Goal: Information Seeking & Learning: Learn about a topic

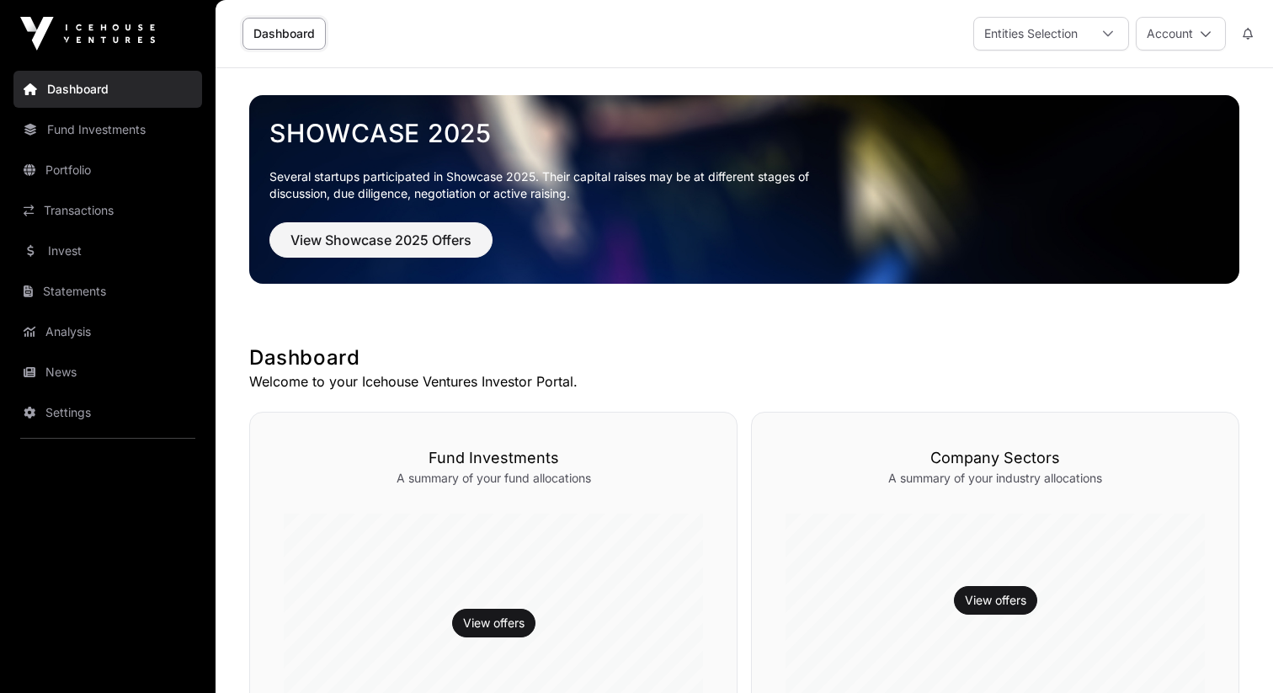
scroll to position [586, 0]
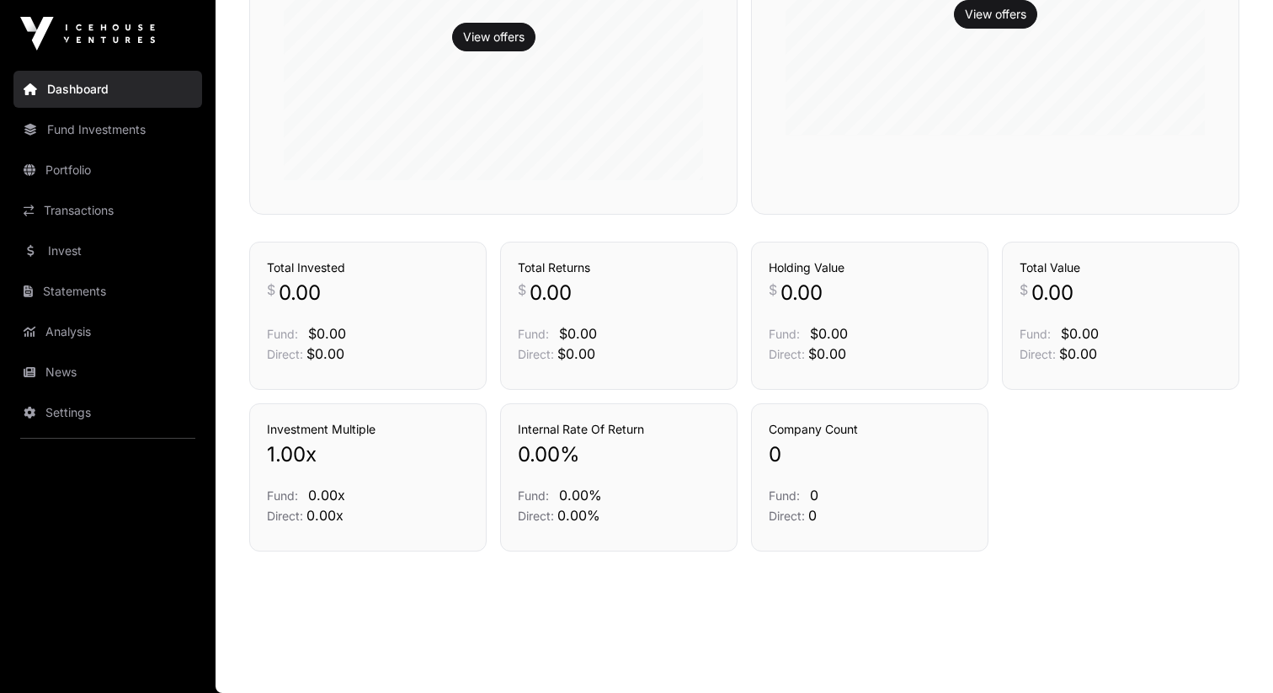
click at [113, 246] on link "Invest" at bounding box center [107, 250] width 189 height 37
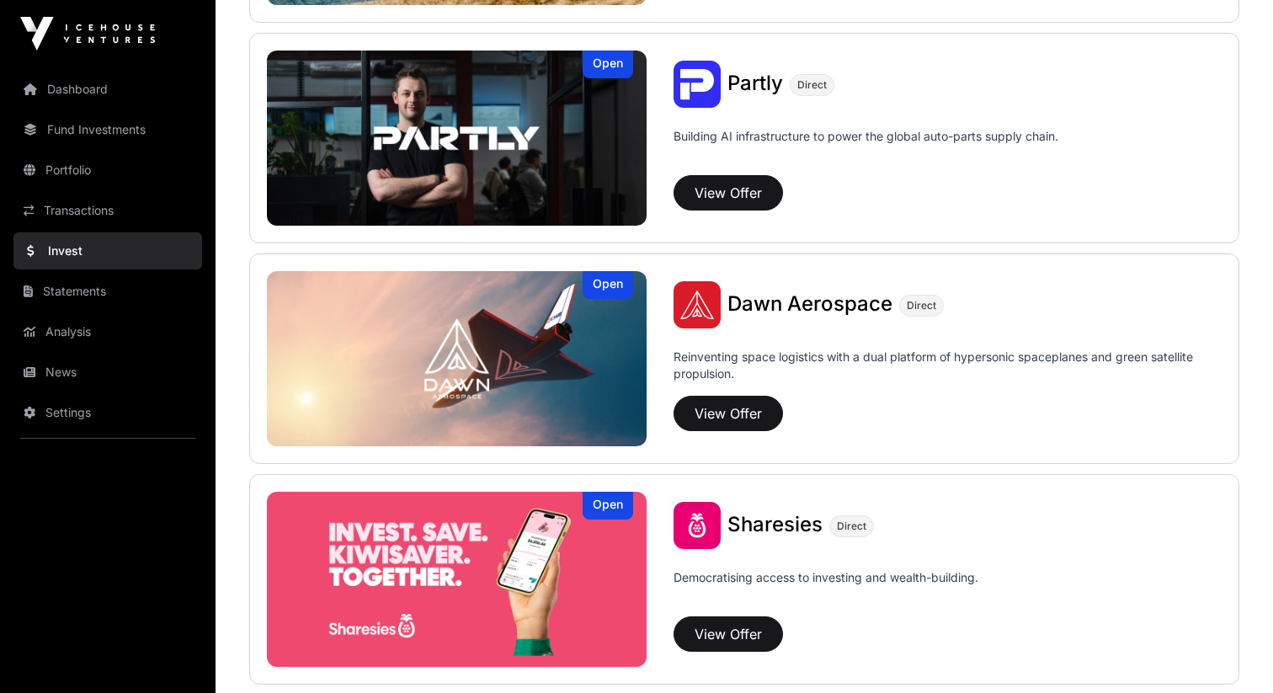
scroll to position [1744, 0]
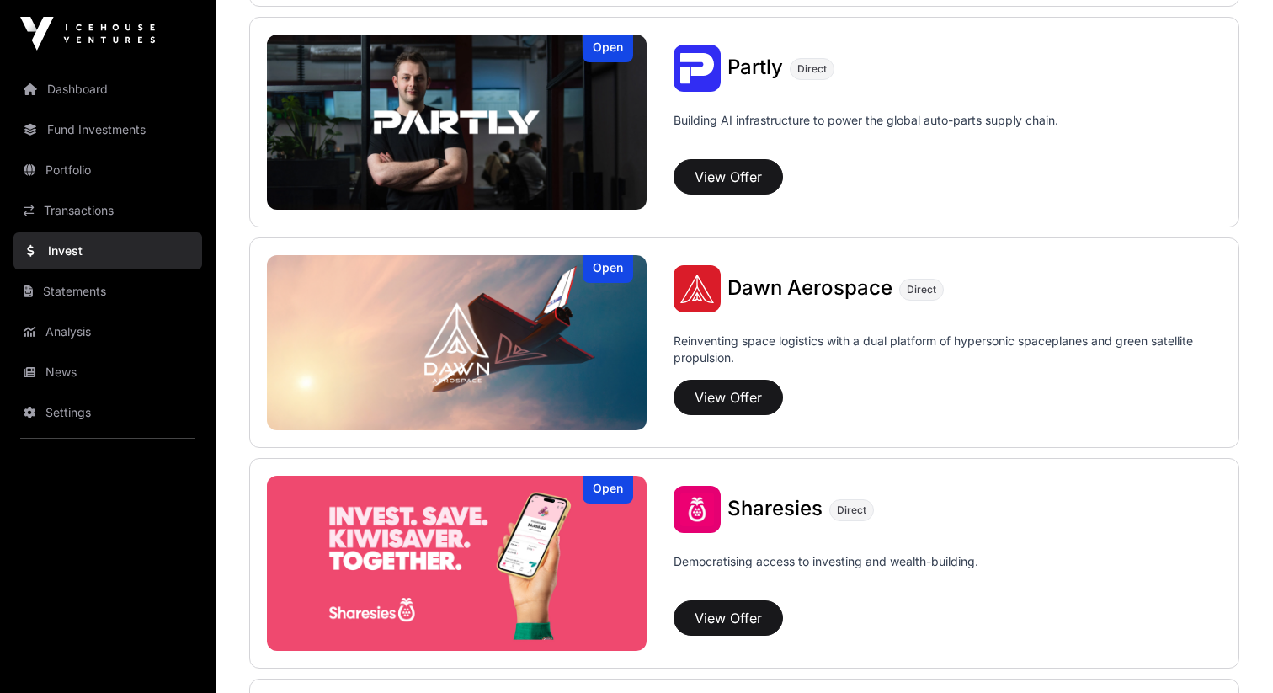
click at [839, 290] on span "Dawn Aerospace" at bounding box center [810, 287] width 165 height 24
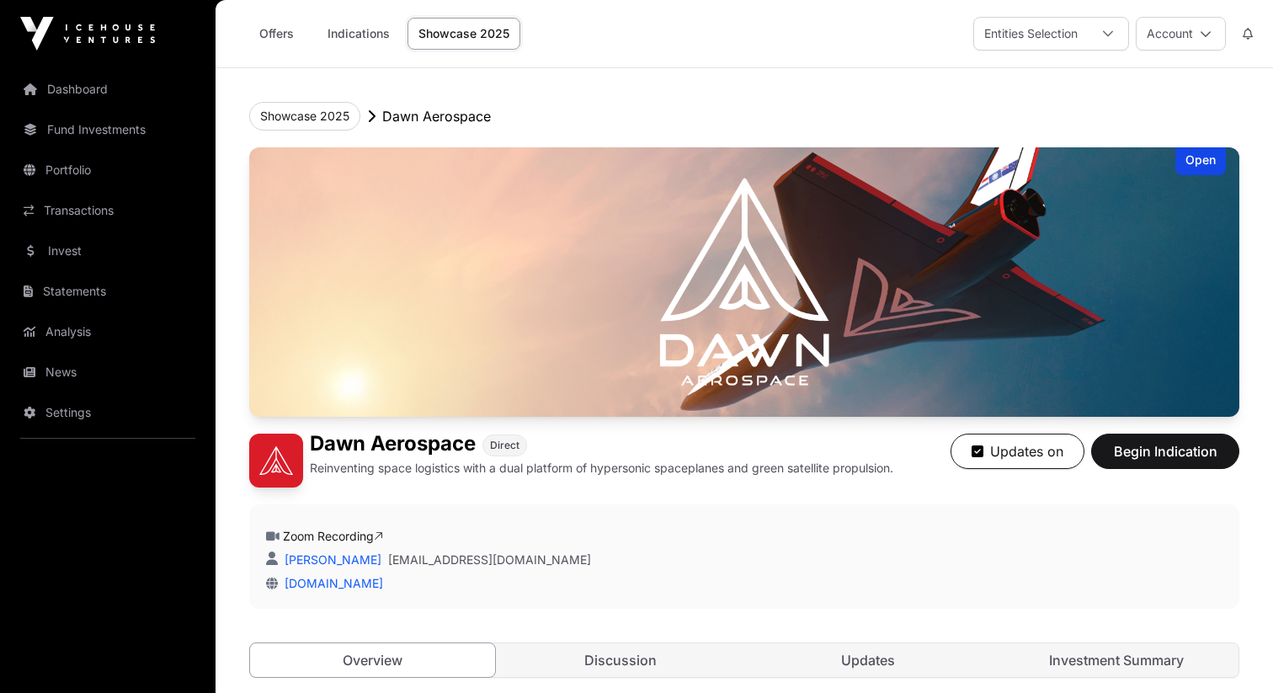
scroll to position [536, 0]
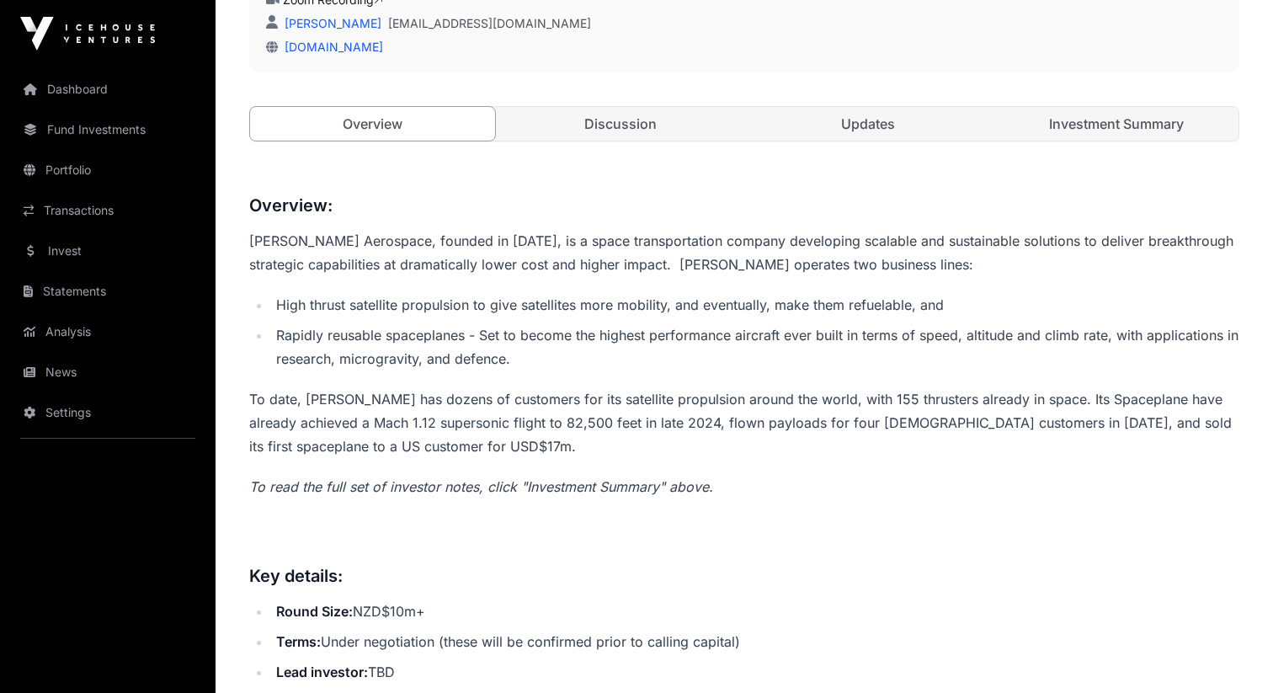
click at [653, 136] on link "Discussion" at bounding box center [620, 124] width 245 height 34
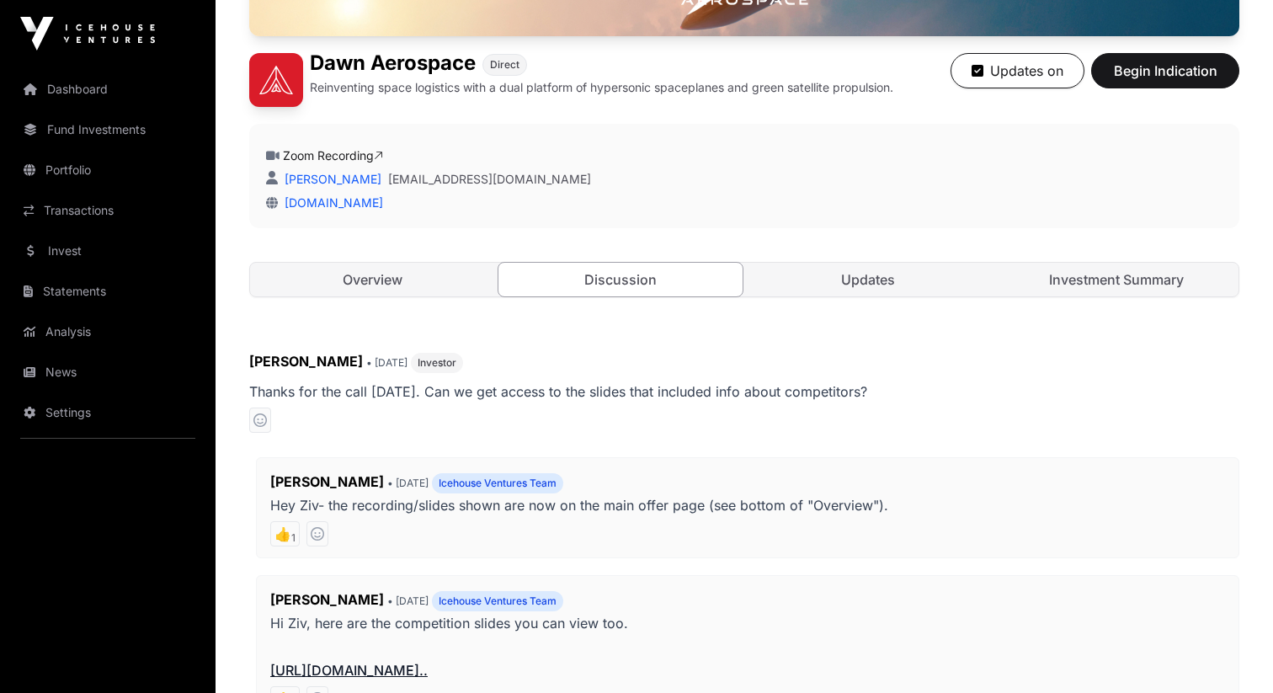
scroll to position [231, 0]
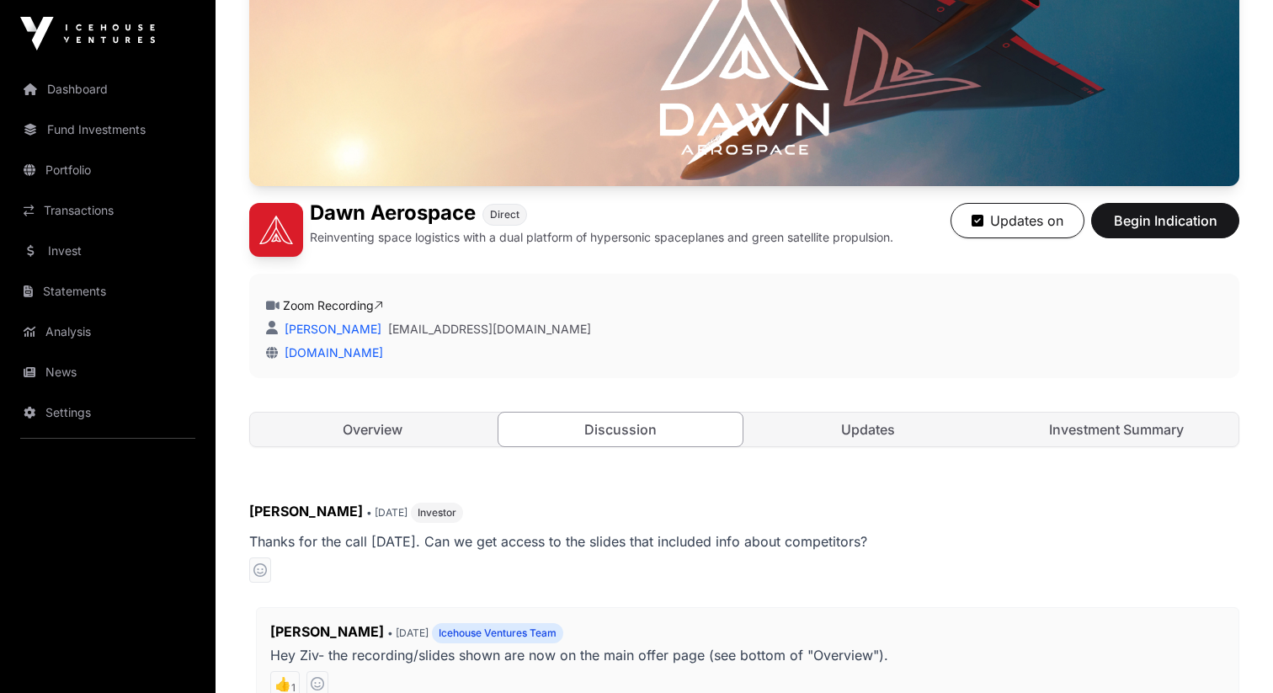
click at [849, 434] on link "Updates" at bounding box center [868, 430] width 245 height 34
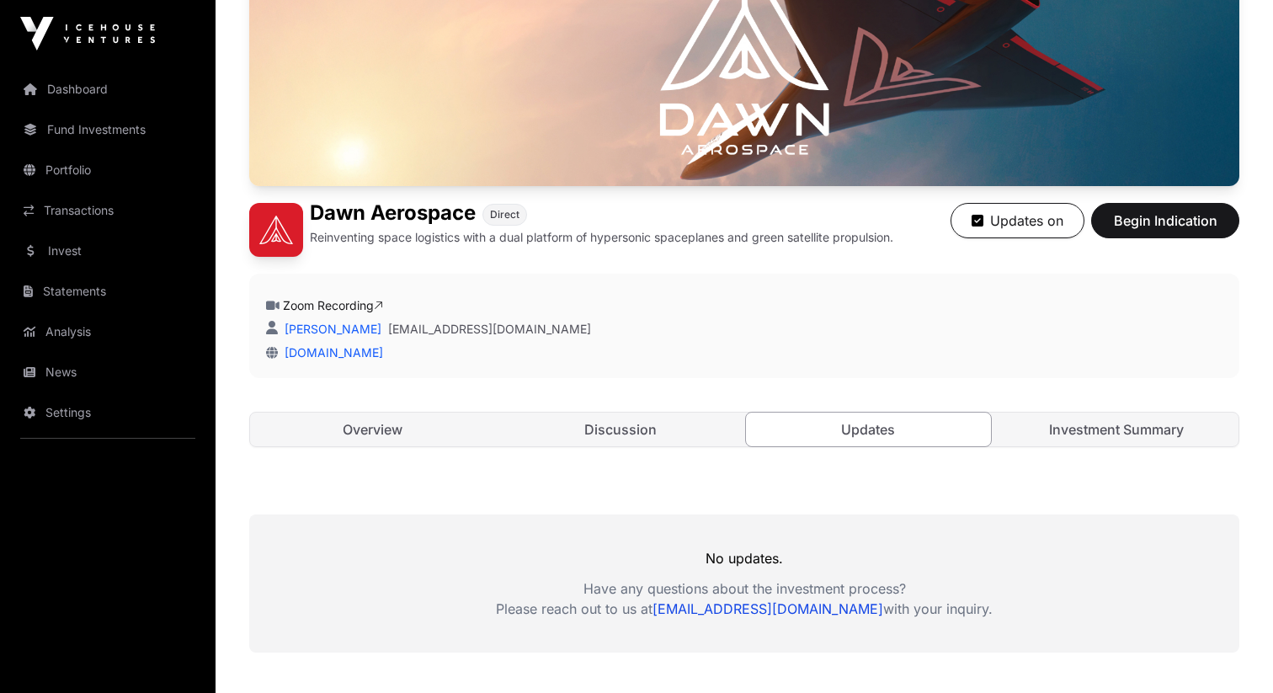
click at [1080, 441] on link "Investment Summary" at bounding box center [1116, 430] width 245 height 34
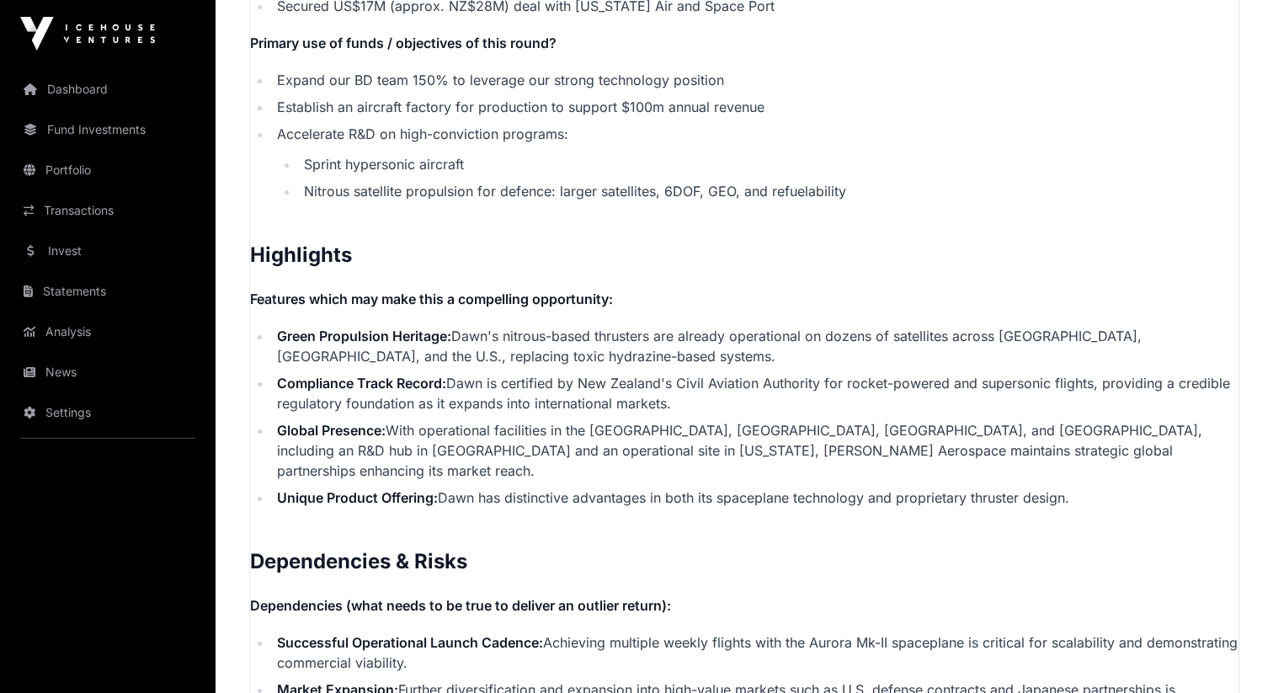
scroll to position [3335, 0]
click at [555, 325] on li "Green Propulsion Heritage: Dawn's nitrous-based thrusters are already operation…" at bounding box center [755, 345] width 967 height 40
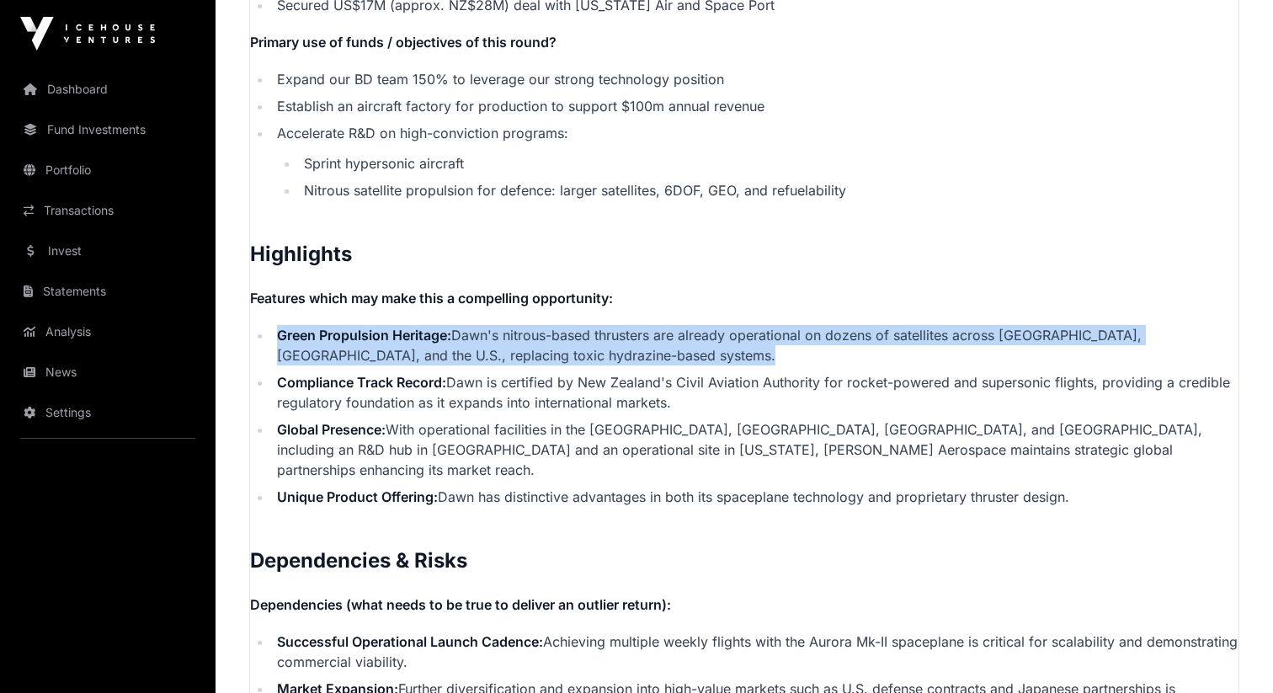
click at [576, 372] on li "Compliance Track Record: Dawn is certified by New Zealand's Civil Aviation Auth…" at bounding box center [755, 392] width 967 height 40
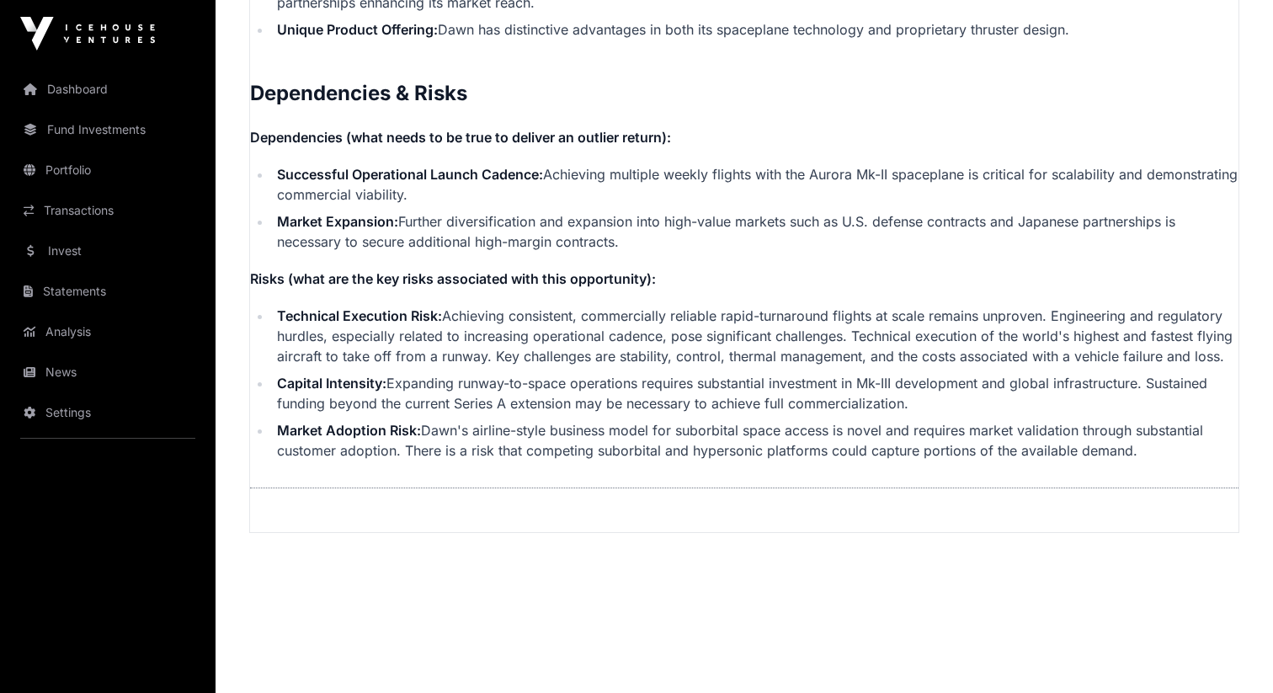
scroll to position [3804, 0]
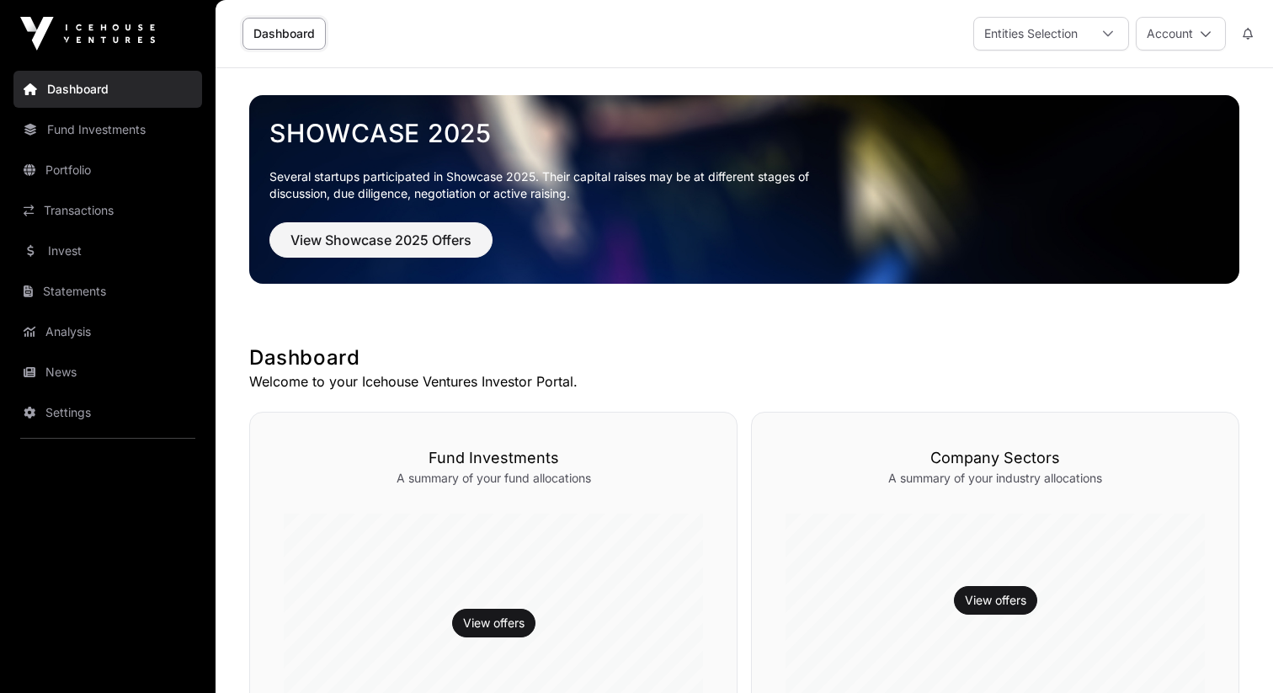
click at [60, 246] on link "Invest" at bounding box center [107, 250] width 189 height 37
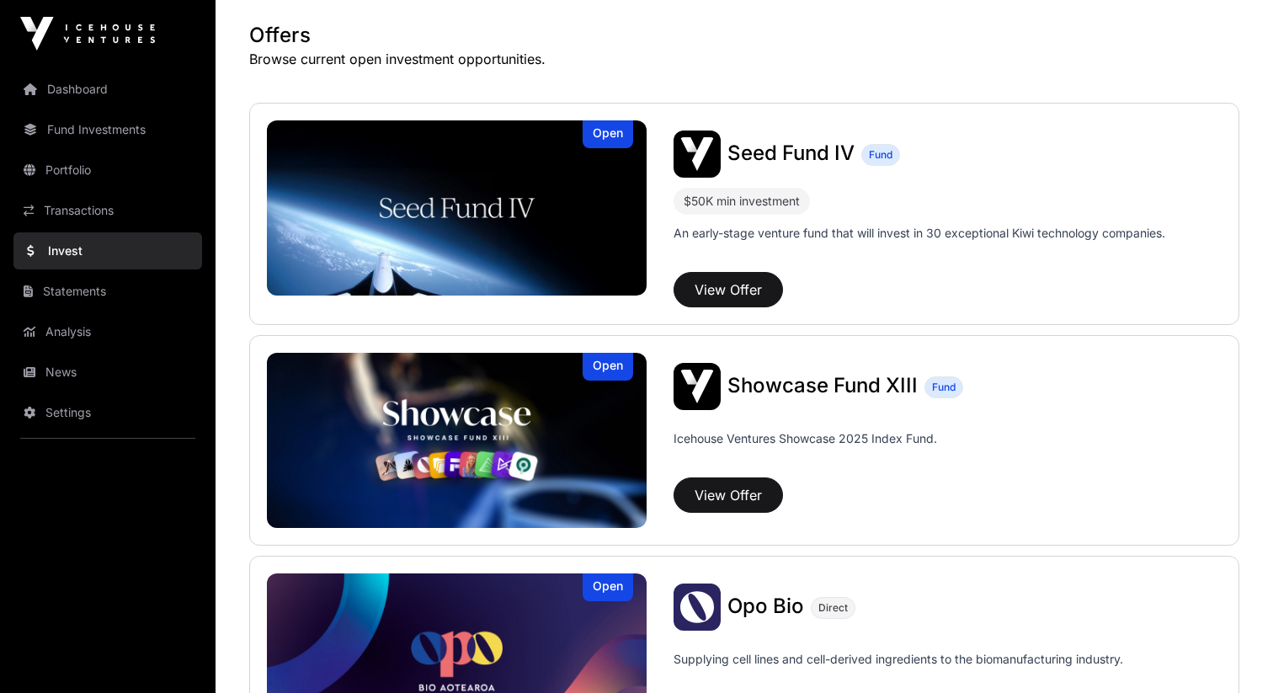
scroll to position [321, 0]
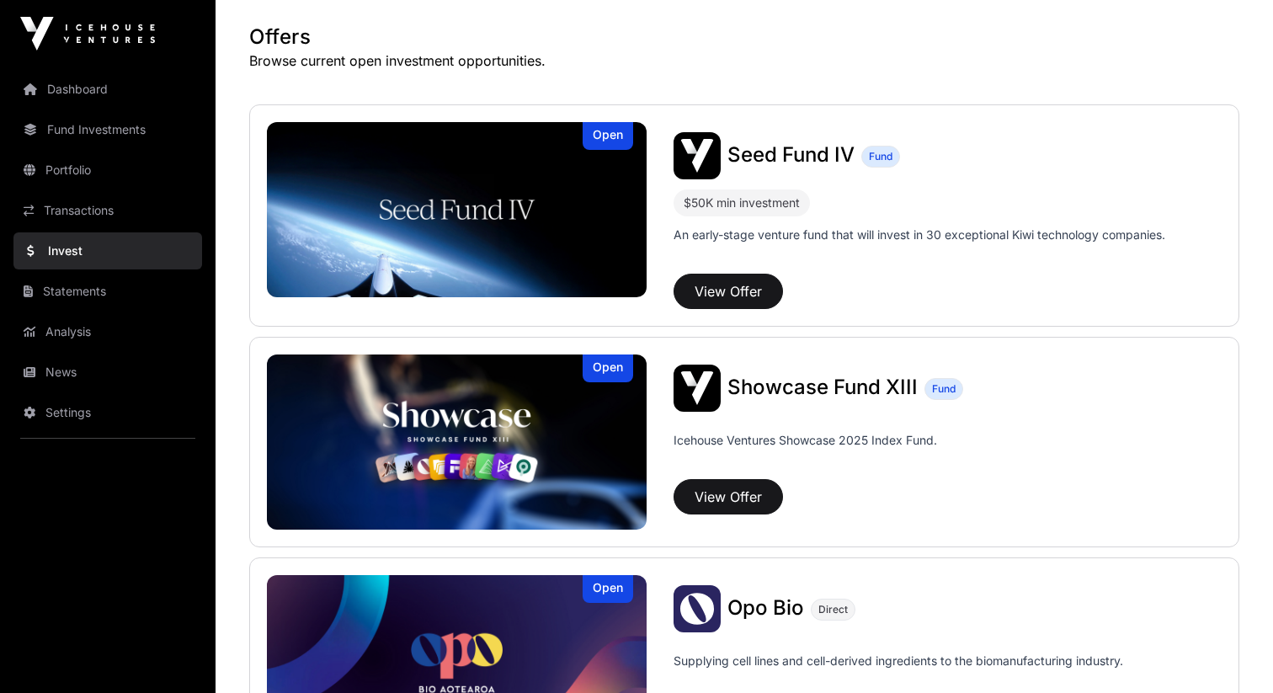
click at [803, 382] on span "Showcase Fund XIII" at bounding box center [823, 387] width 190 height 24
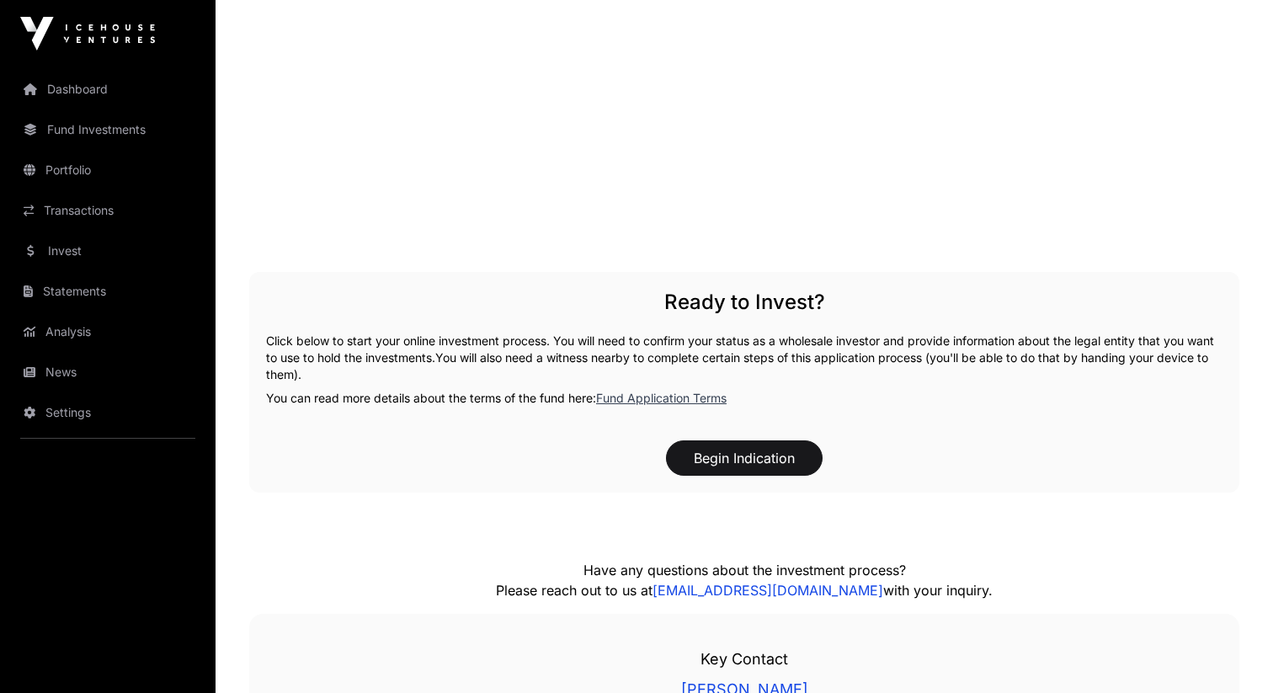
scroll to position [2482, 0]
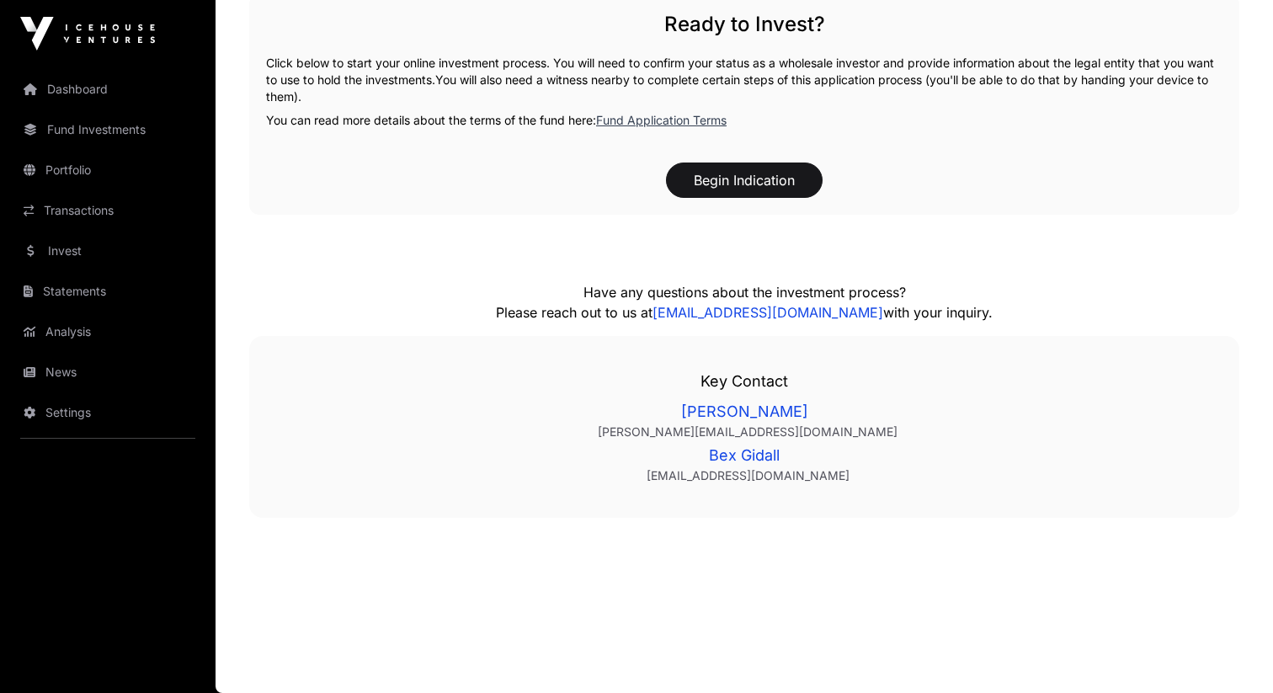
click at [100, 238] on link "Invest" at bounding box center [107, 250] width 189 height 37
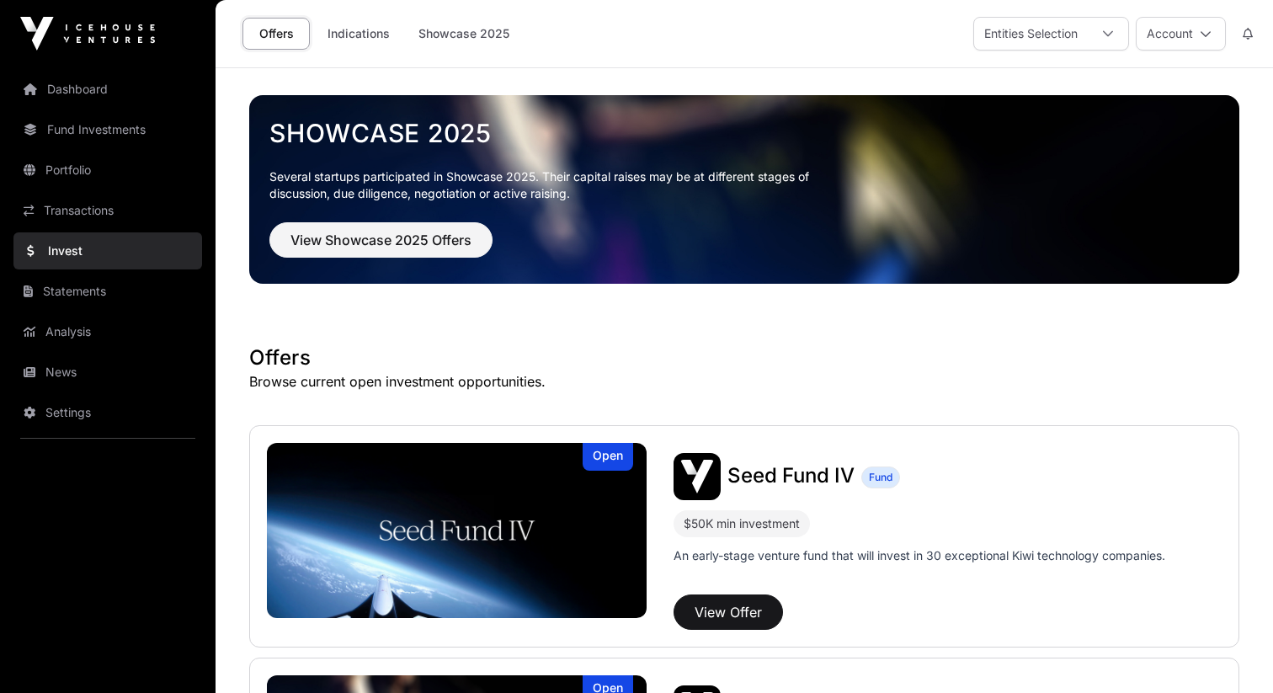
click at [439, 380] on p "Browse current open investment opportunities." at bounding box center [744, 381] width 990 height 20
click at [839, 463] on span "Seed Fund IV" at bounding box center [791, 475] width 127 height 24
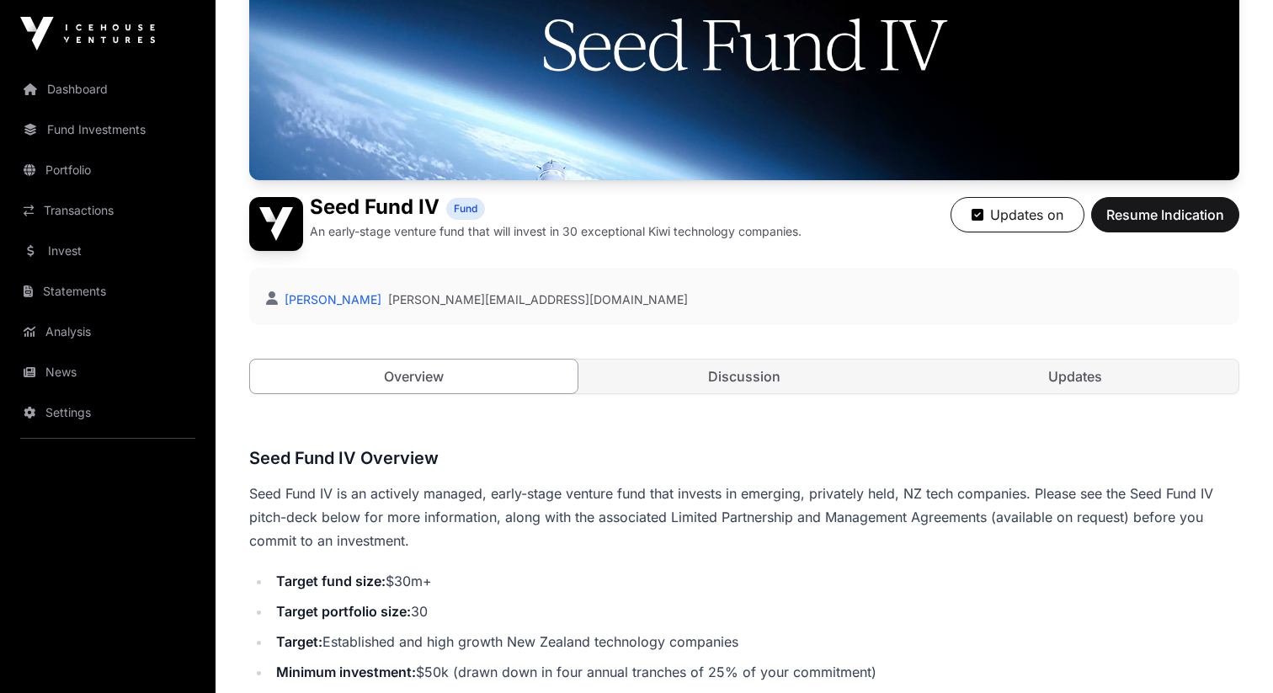
scroll to position [136, 0]
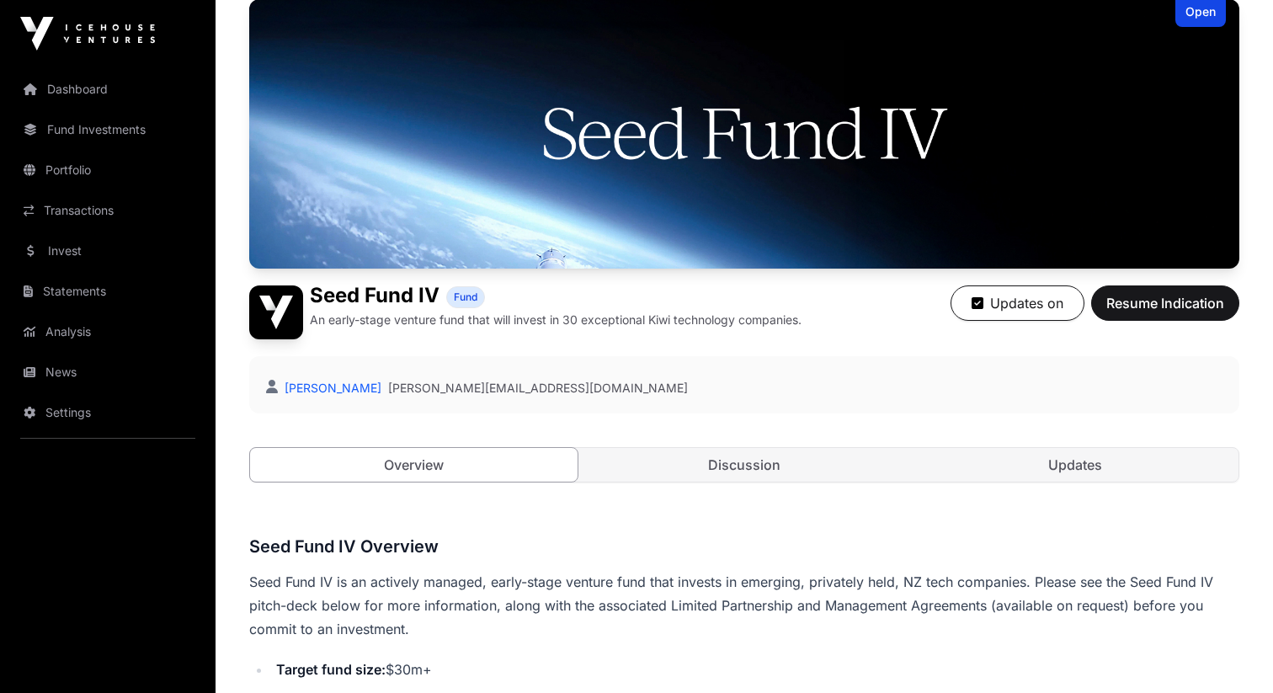
click at [768, 493] on div "Open Seed Fund IV Fund An early-stage venture fund that will invest in 30 excep…" at bounding box center [744, 257] width 990 height 517
click at [690, 454] on link "Discussion" at bounding box center [745, 465] width 328 height 34
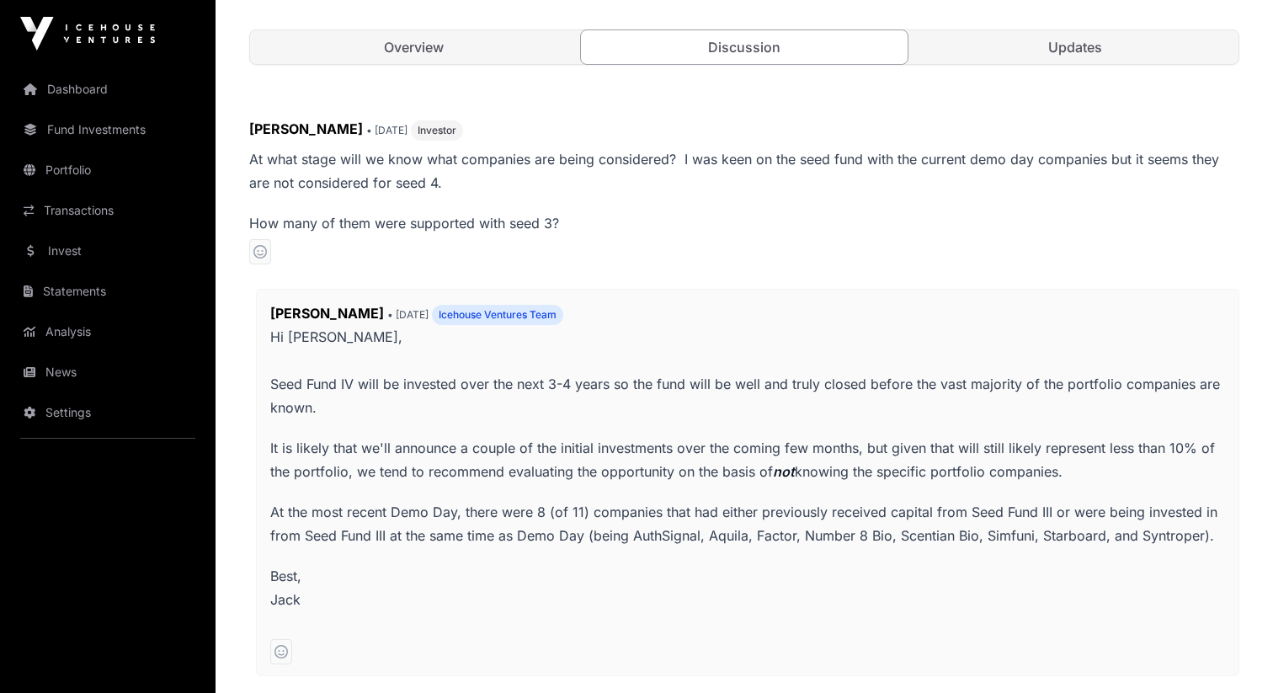
scroll to position [974, 0]
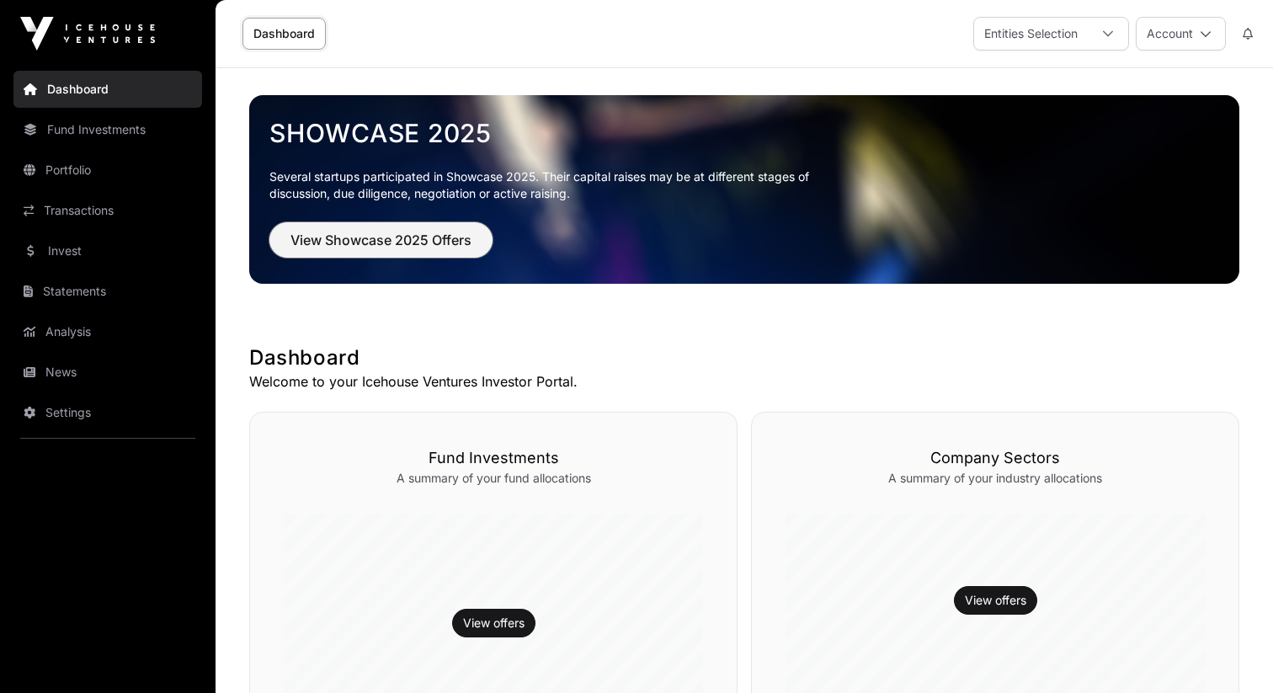
click at [453, 237] on span "View Showcase 2025 Offers" at bounding box center [381, 240] width 181 height 20
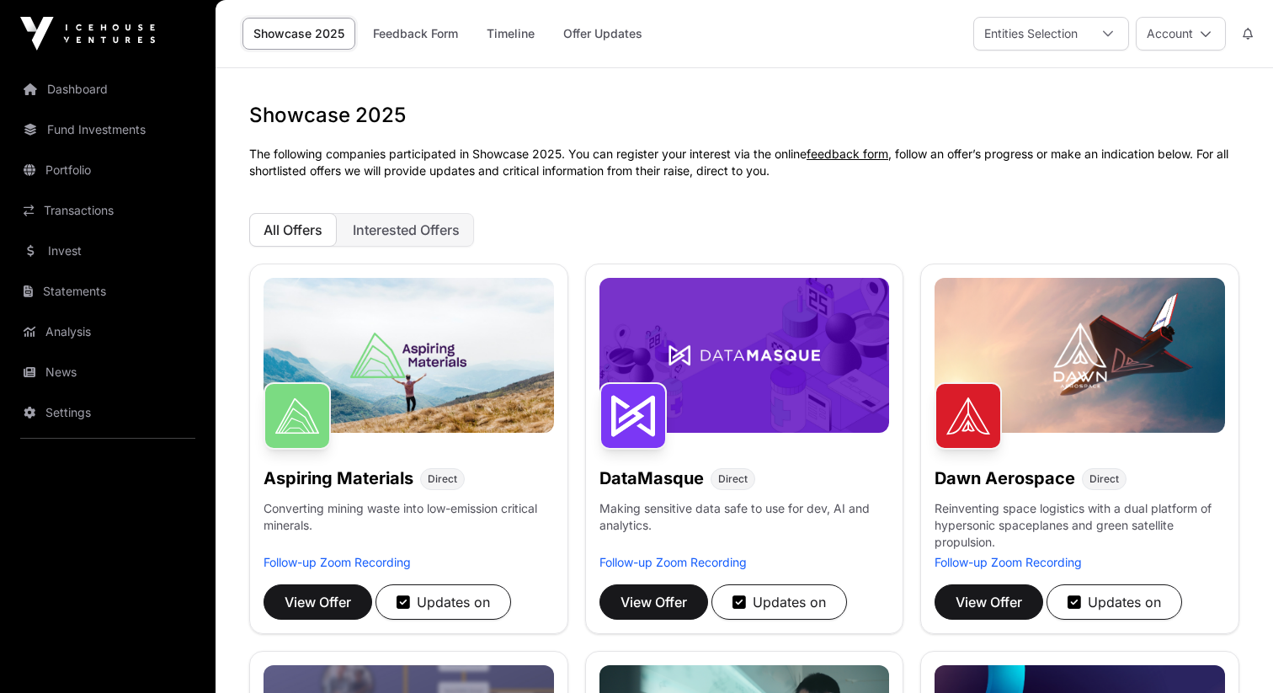
click at [1081, 40] on div "Entities Selection" at bounding box center [1031, 34] width 114 height 32
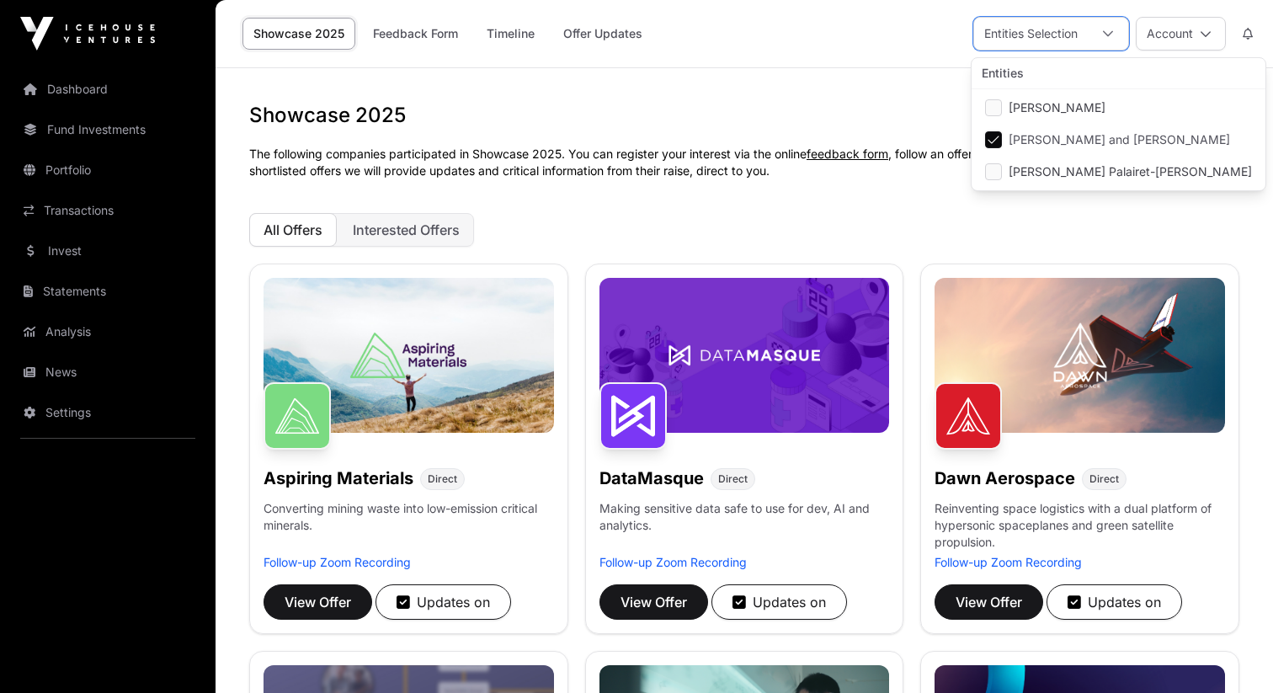
scroll to position [17, 11]
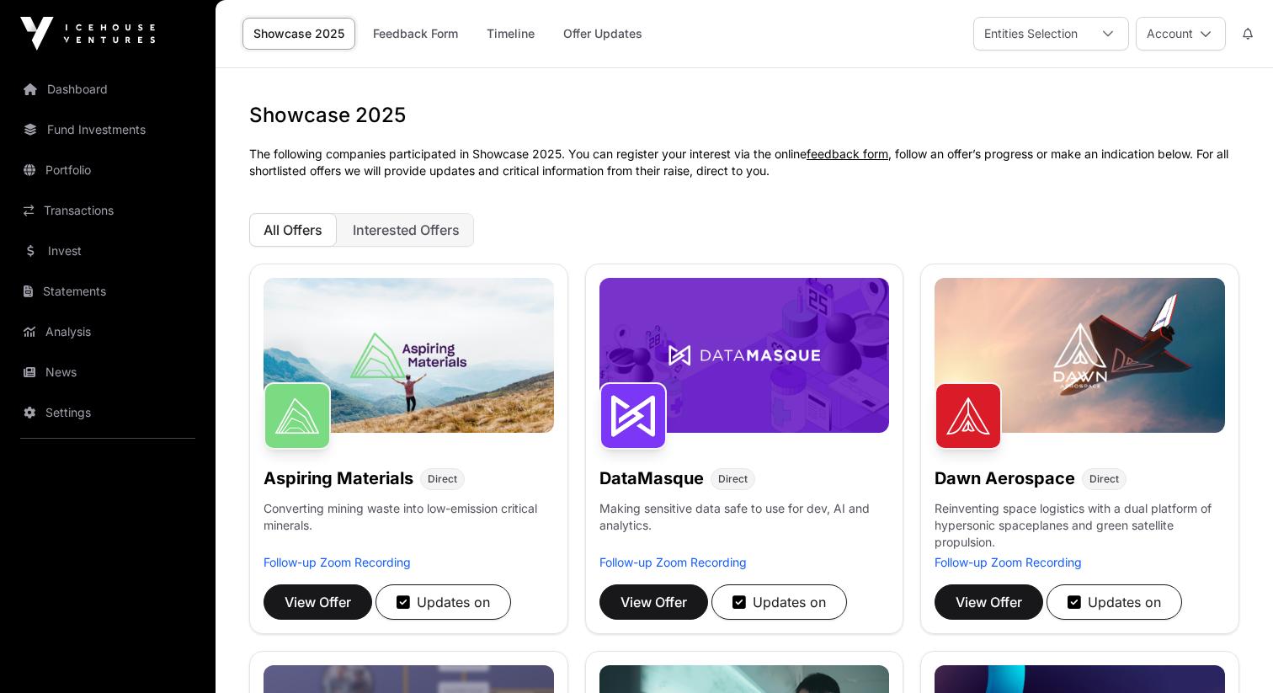
click at [601, 33] on link "Offer Updates" at bounding box center [602, 34] width 101 height 32
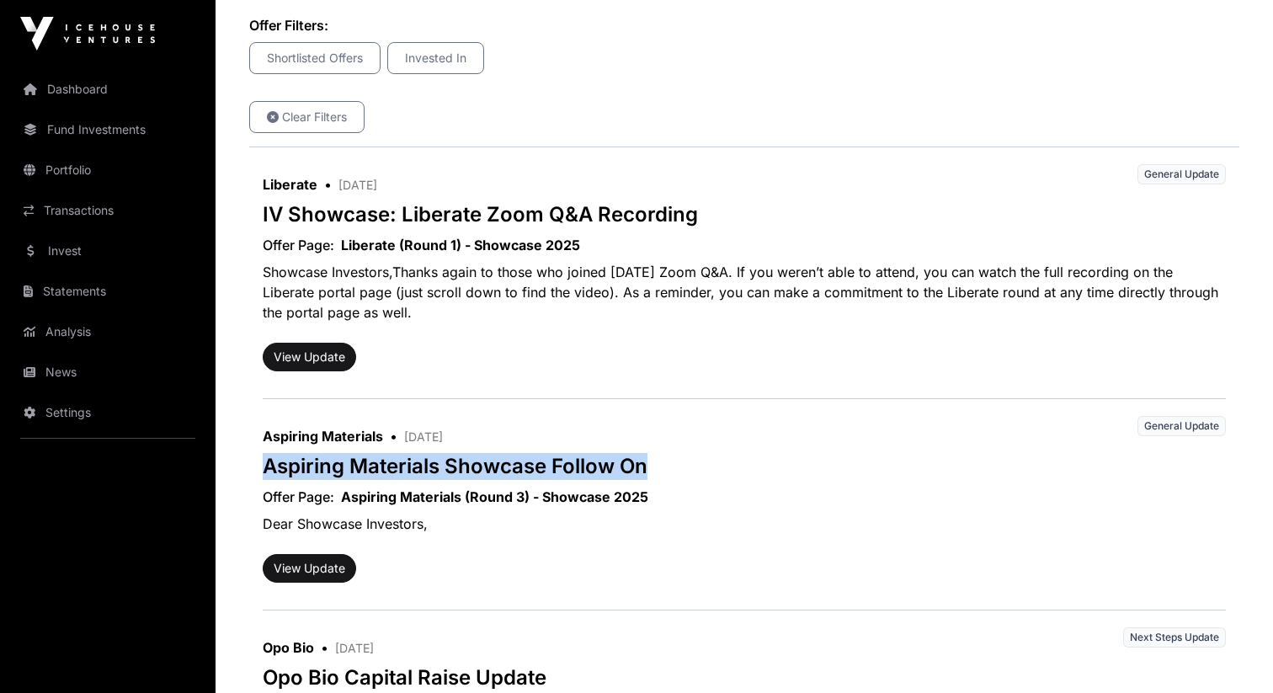
scroll to position [349, 0]
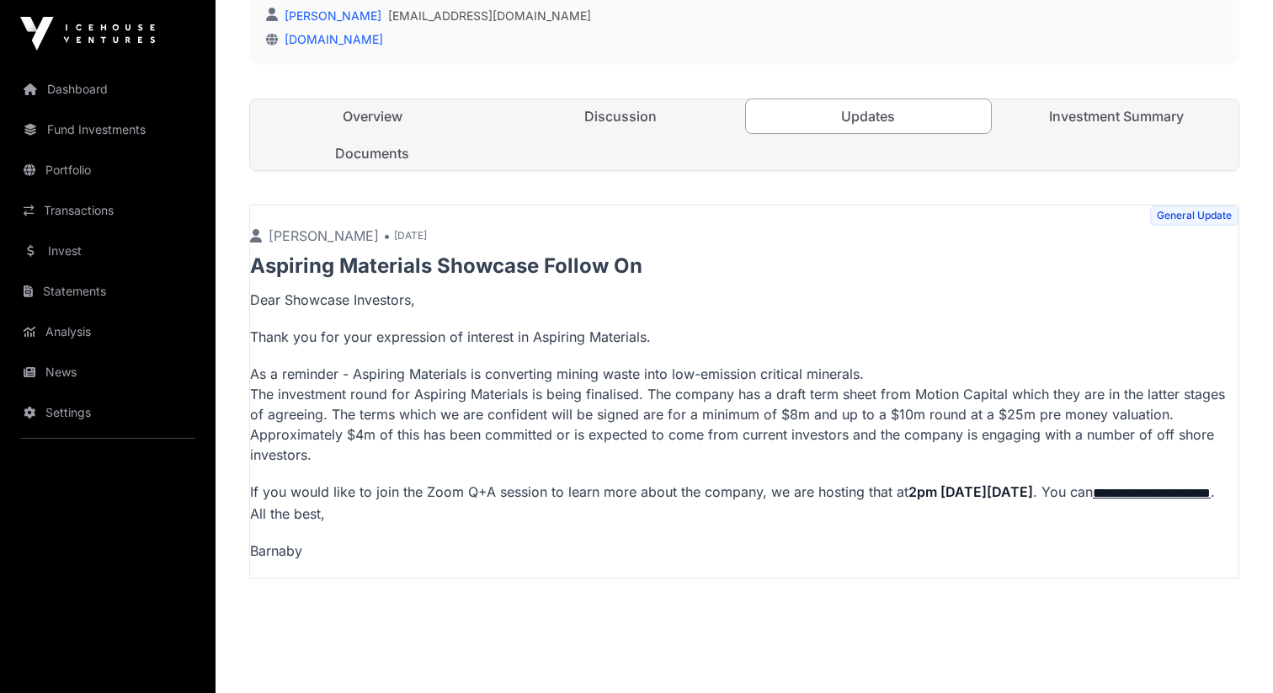
scroll to position [554, 0]
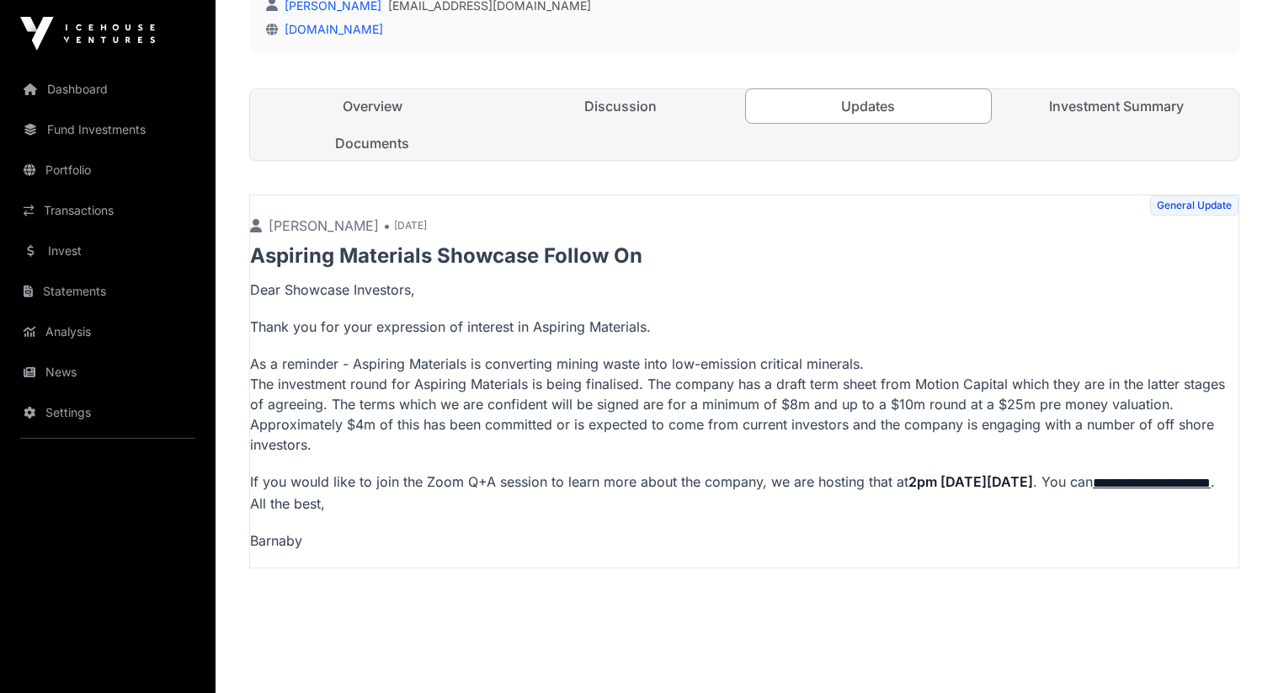
click at [371, 99] on link "Overview" at bounding box center [372, 106] width 245 height 34
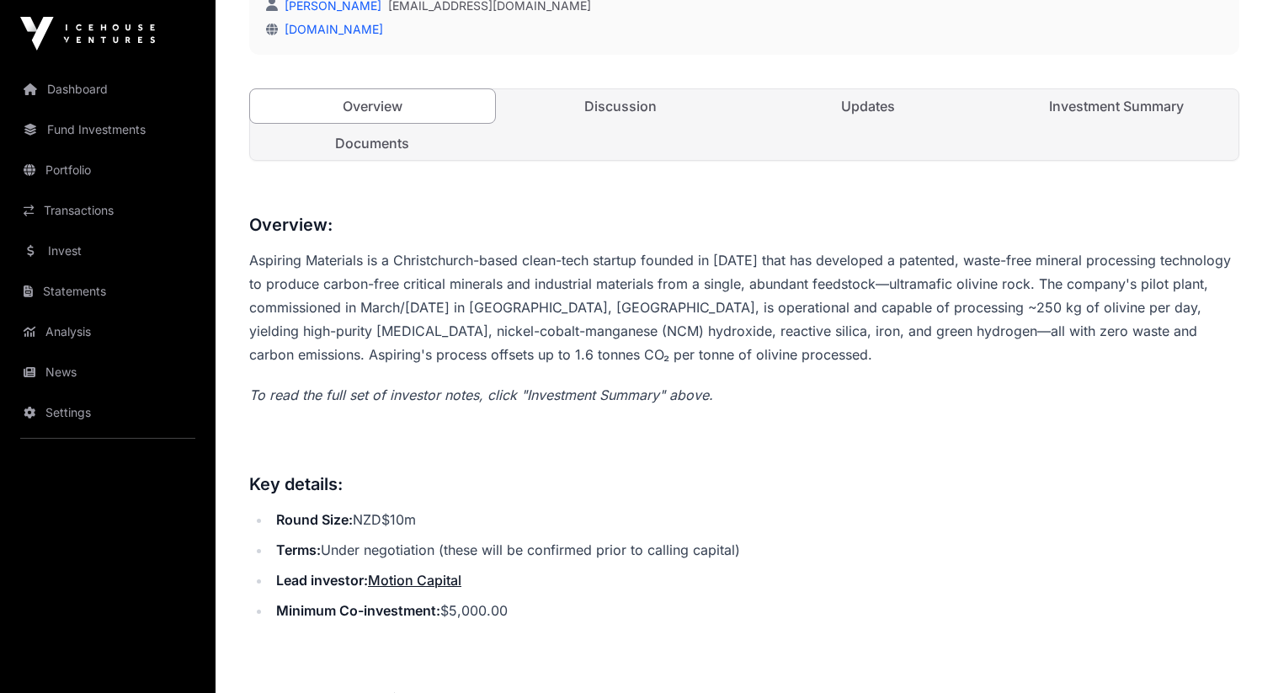
click at [617, 122] on link "Discussion" at bounding box center [620, 106] width 245 height 34
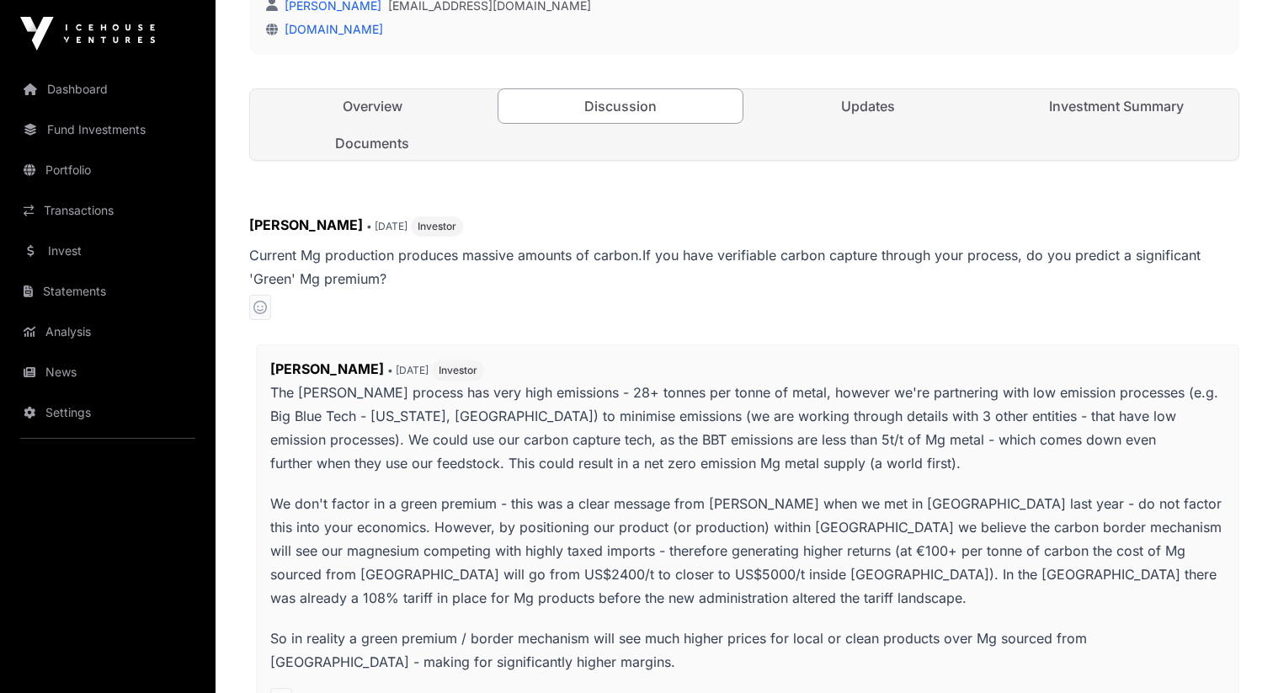
click at [440, 147] on link "Documents" at bounding box center [372, 143] width 245 height 34
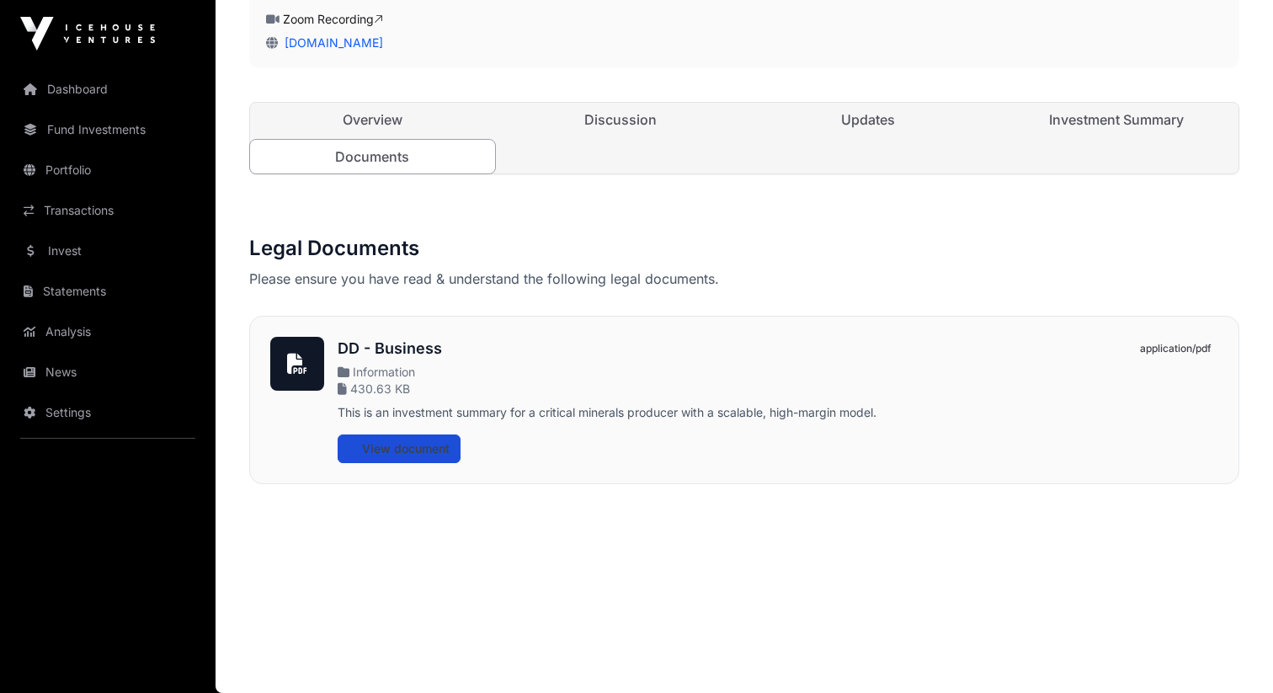
scroll to position [517, 0]
click at [410, 449] on span "View document" at bounding box center [406, 448] width 88 height 17
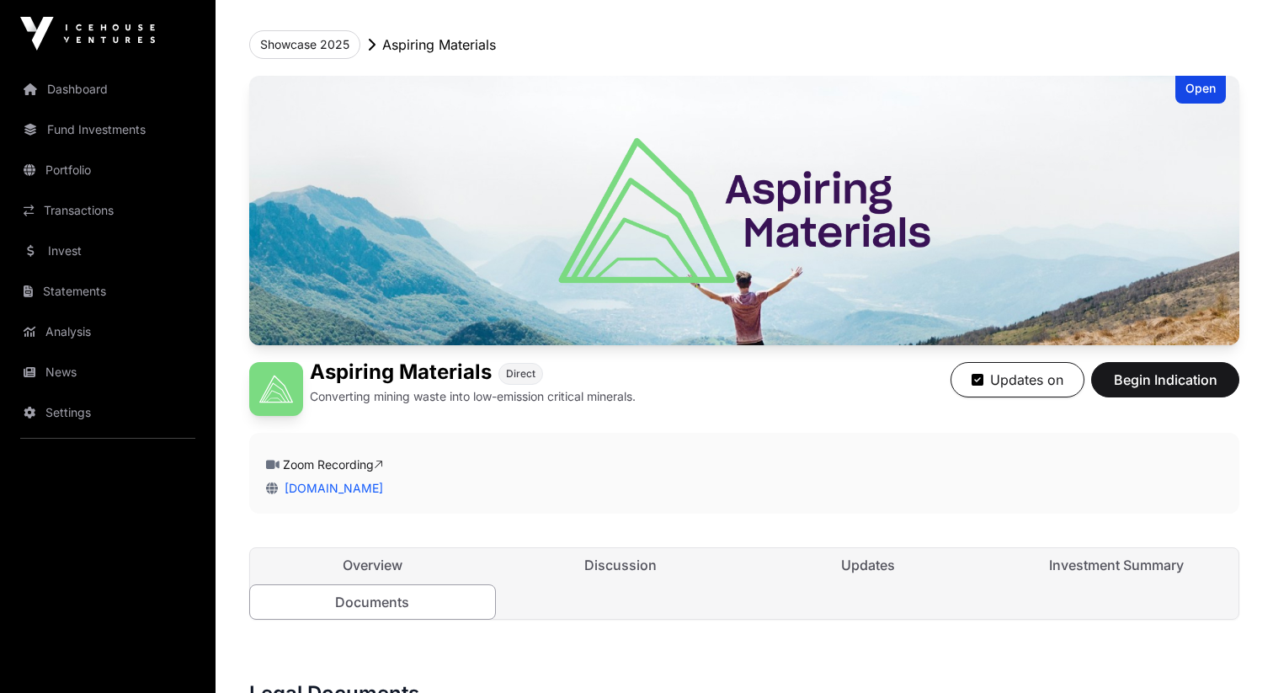
scroll to position [0, 0]
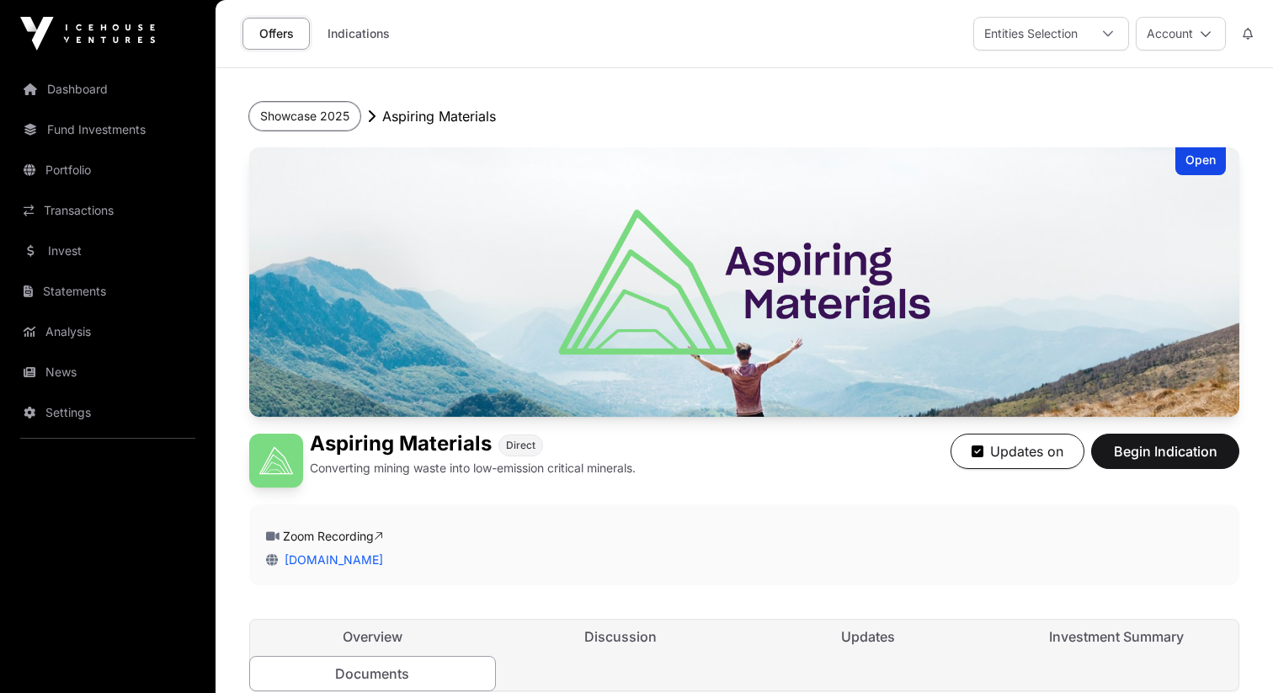
click at [320, 115] on button "Showcase 2025" at bounding box center [304, 116] width 111 height 29
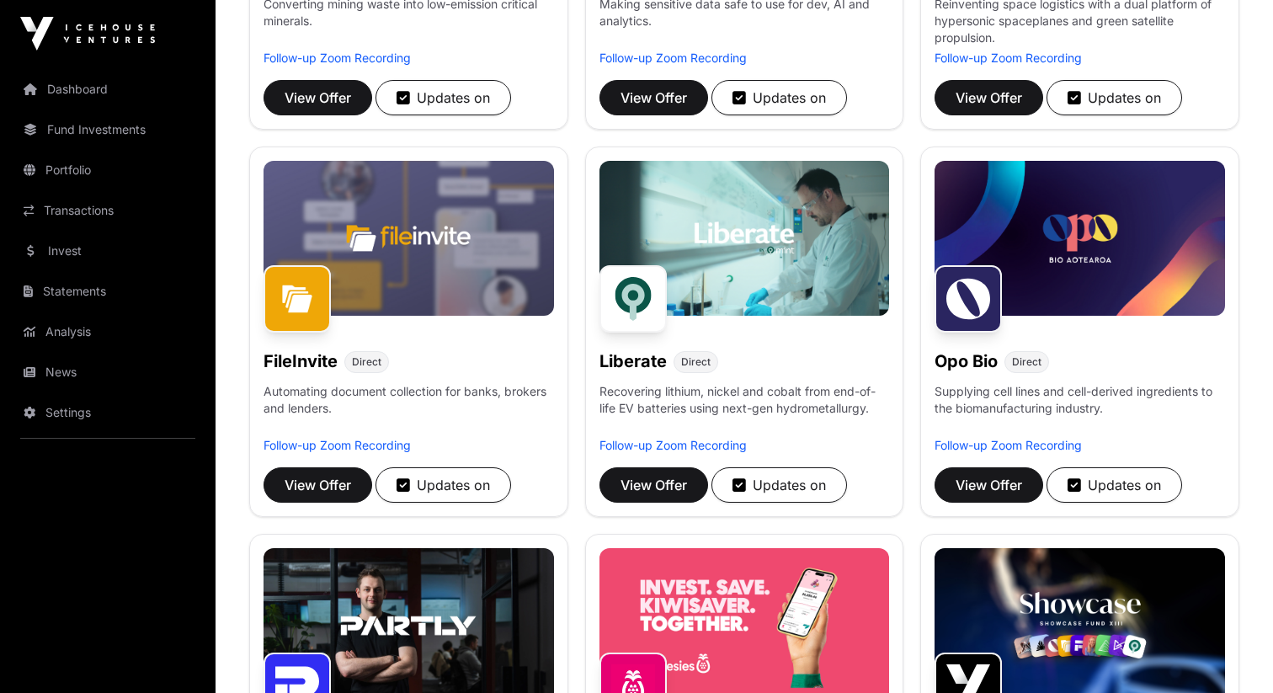
scroll to position [400, 0]
